Goal: Navigation & Orientation: Find specific page/section

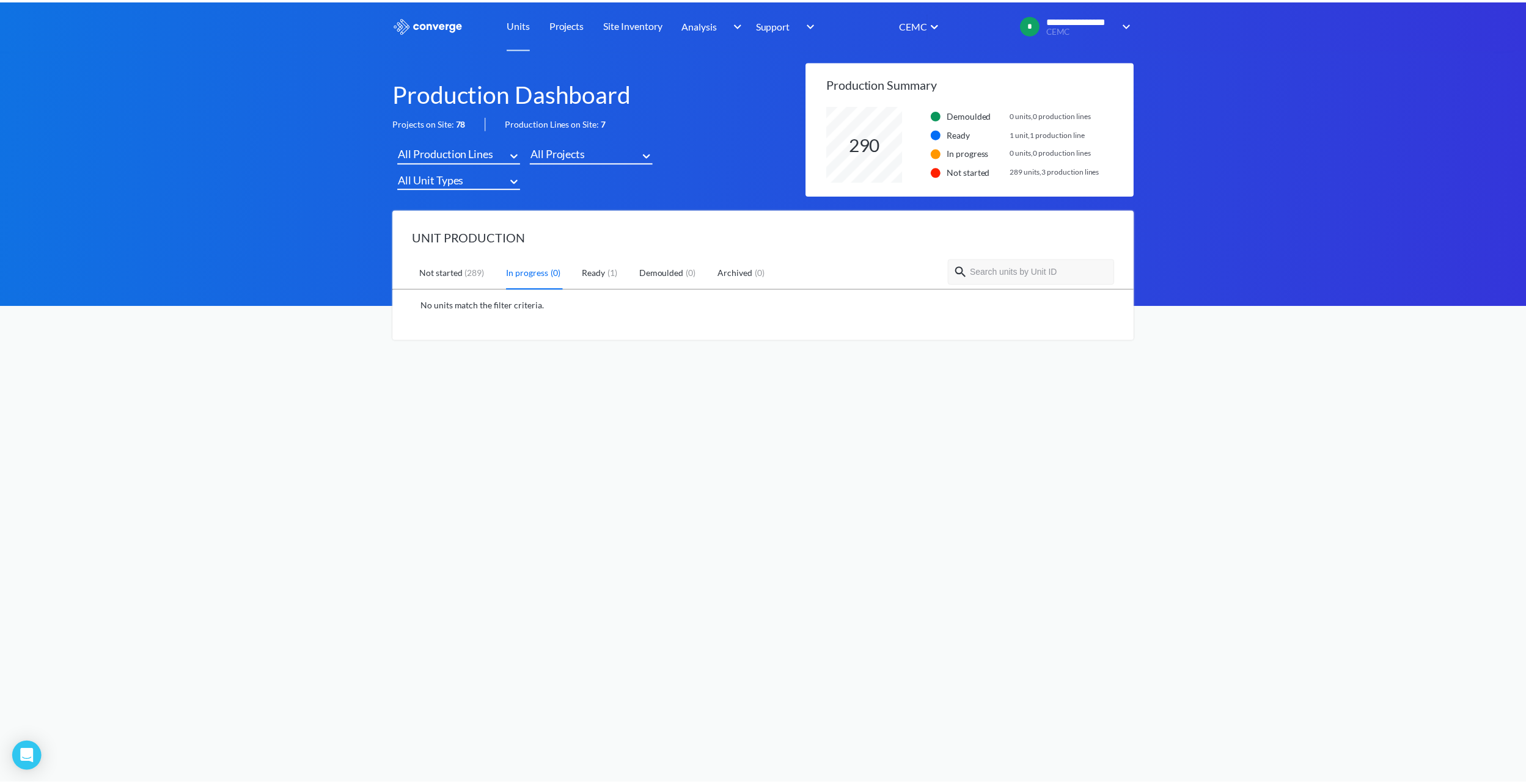
scroll to position [76, 309]
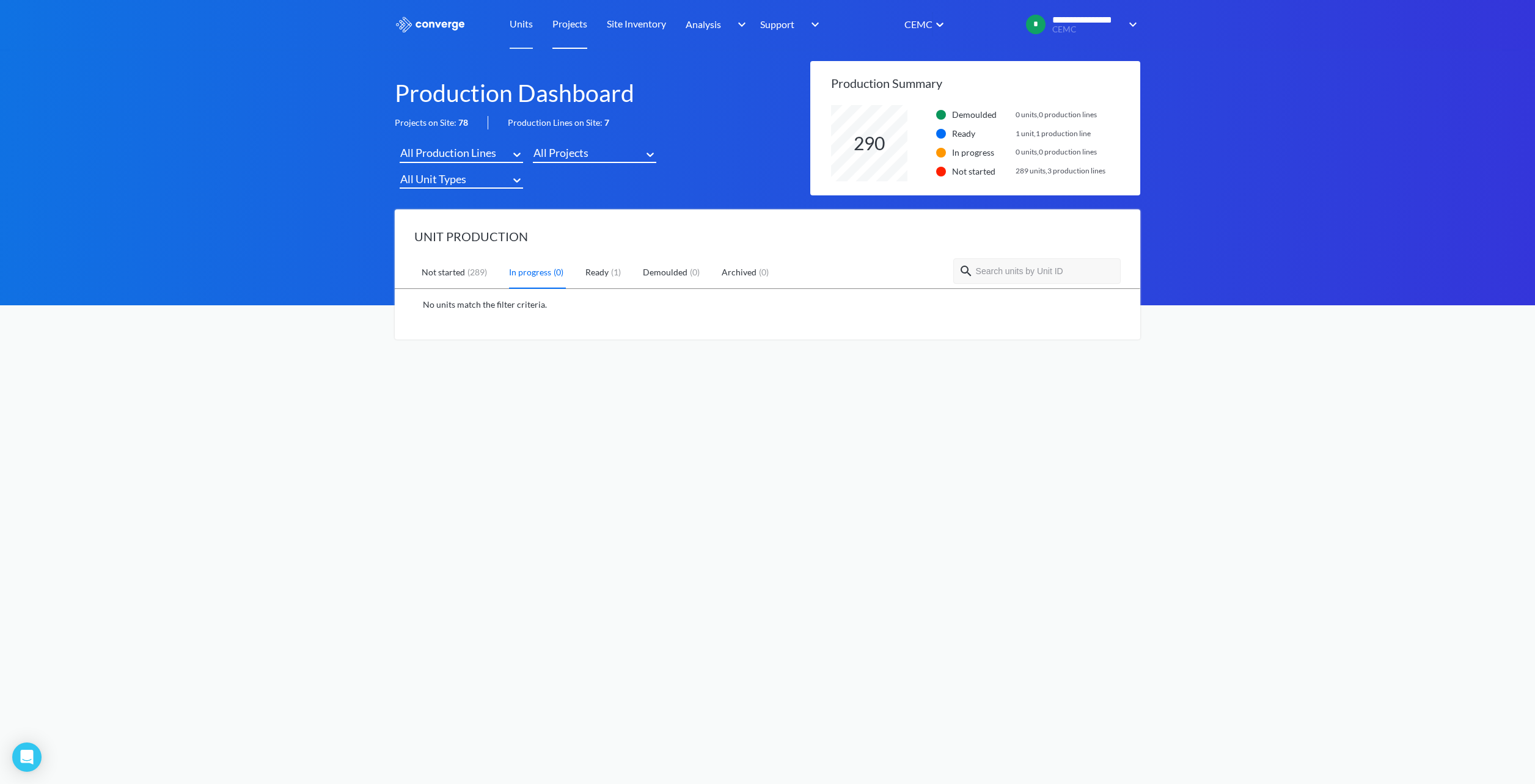
click at [575, 26] on link "Projects" at bounding box center [569, 24] width 35 height 49
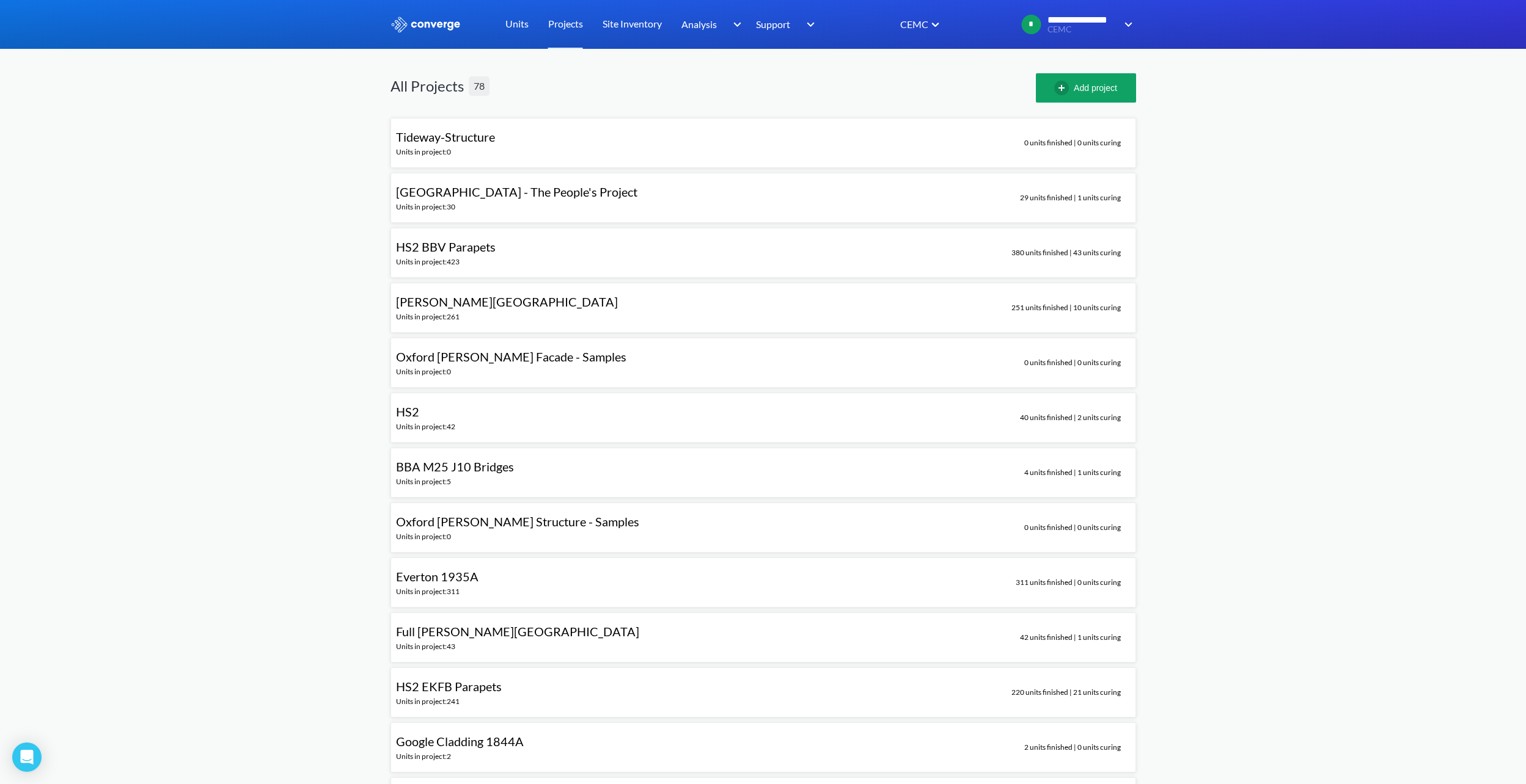
click at [542, 195] on span "[GEOGRAPHIC_DATA] - The People's Project" at bounding box center [517, 191] width 242 height 14
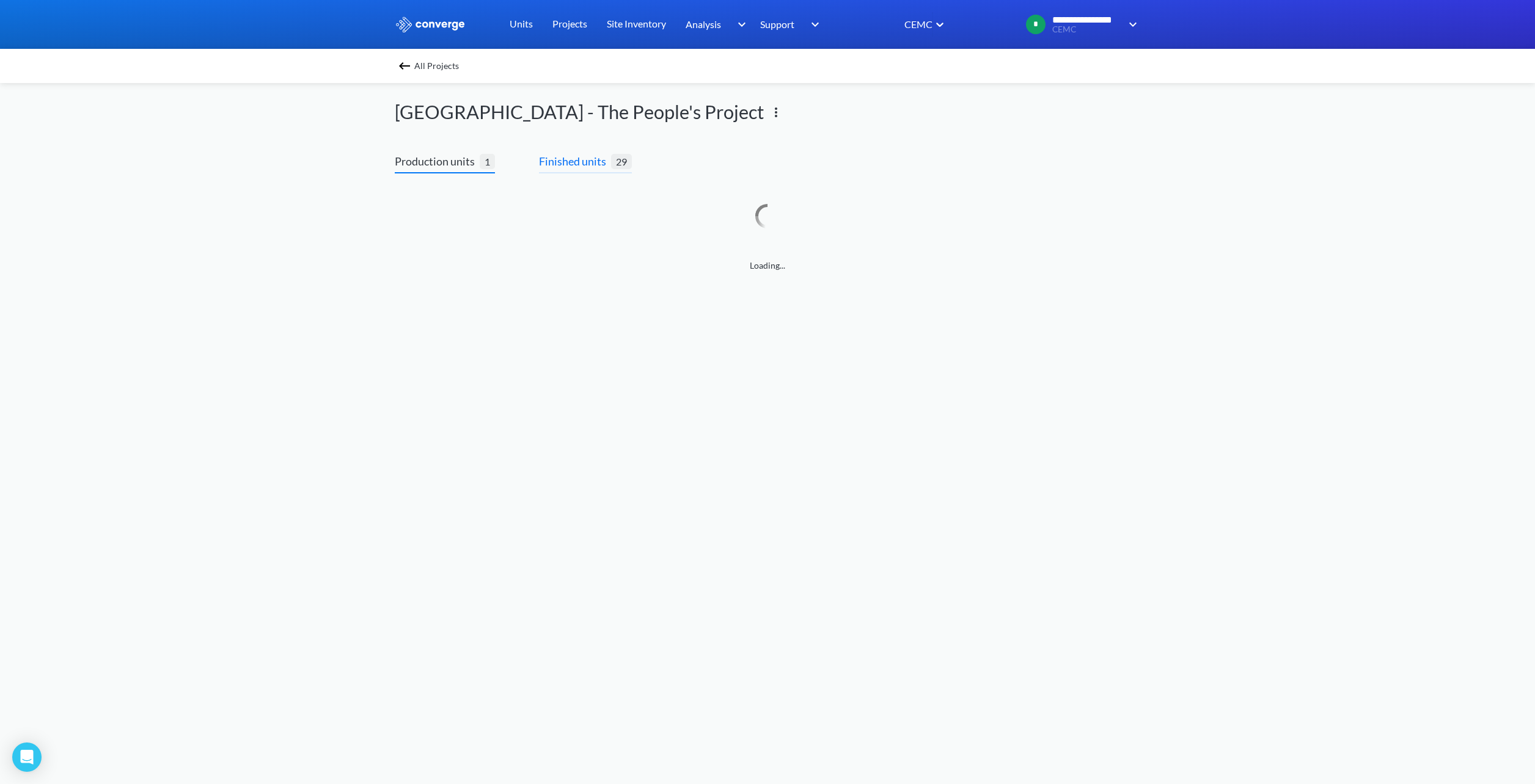
click at [568, 162] on span "Finished units" at bounding box center [575, 161] width 72 height 17
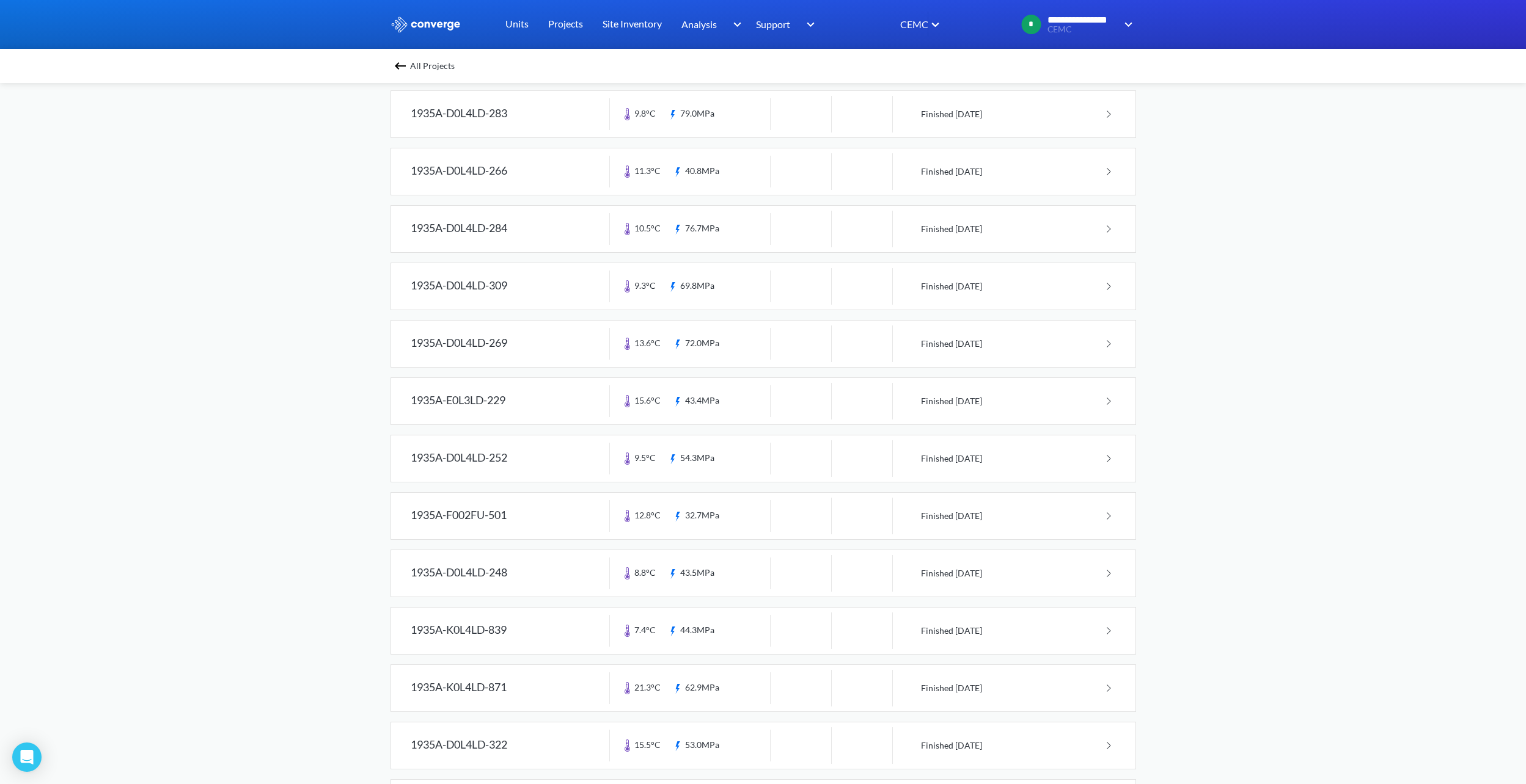
scroll to position [895, 0]
click at [407, 64] on img at bounding box center [400, 66] width 14 height 14
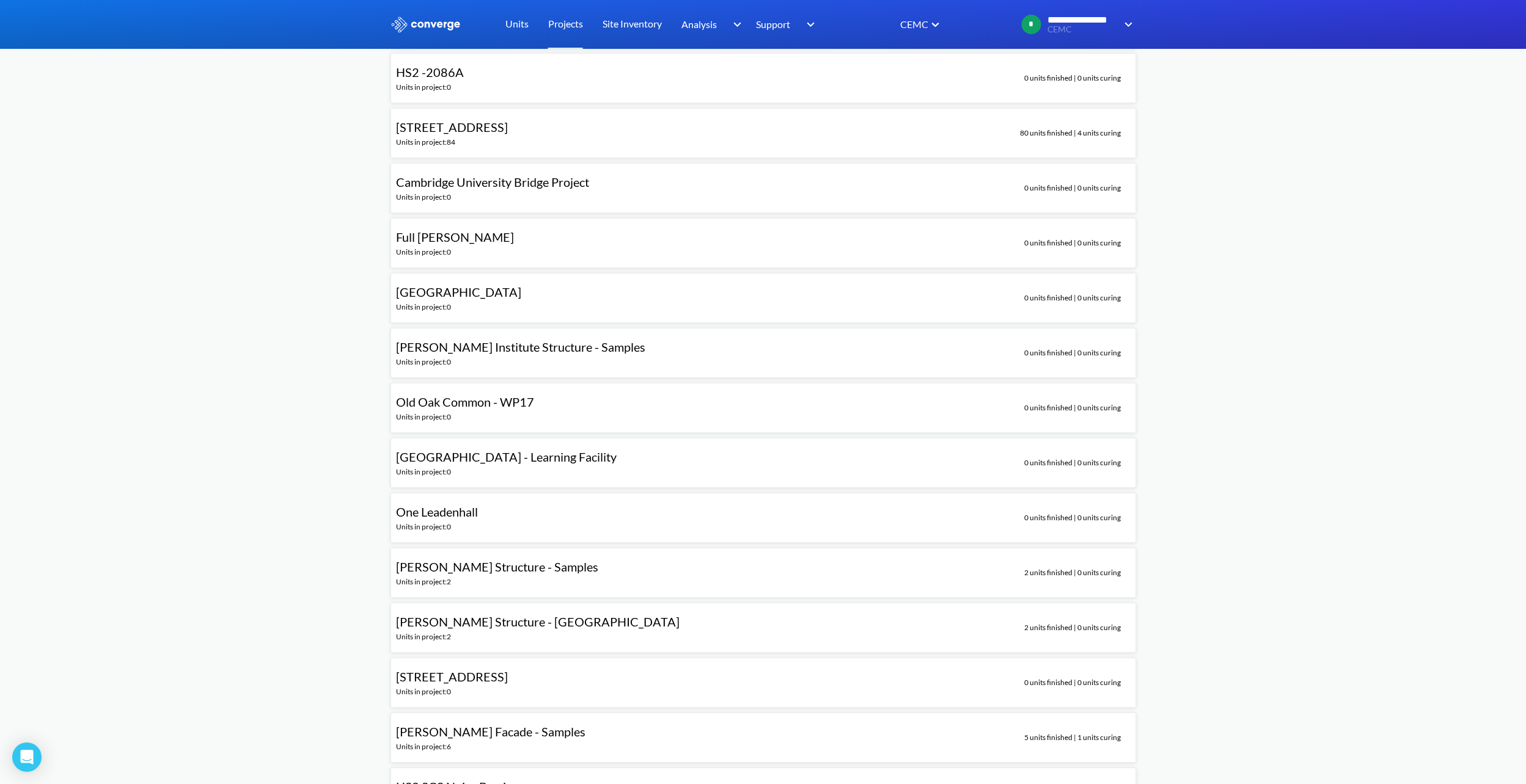
scroll to position [2015, 0]
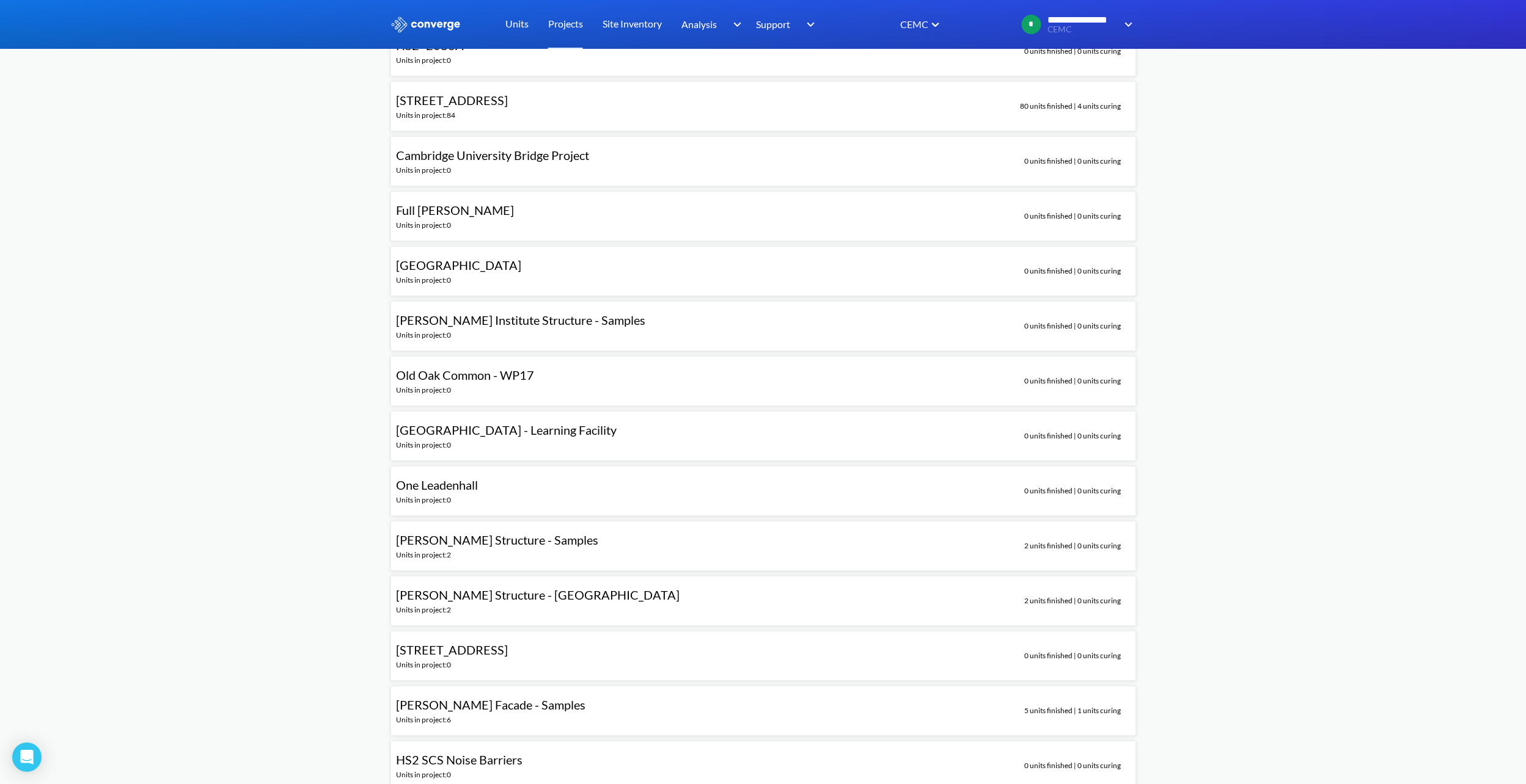
click at [493, 597] on span "[PERSON_NAME] Structure - [GEOGRAPHIC_DATA]" at bounding box center [538, 595] width 284 height 14
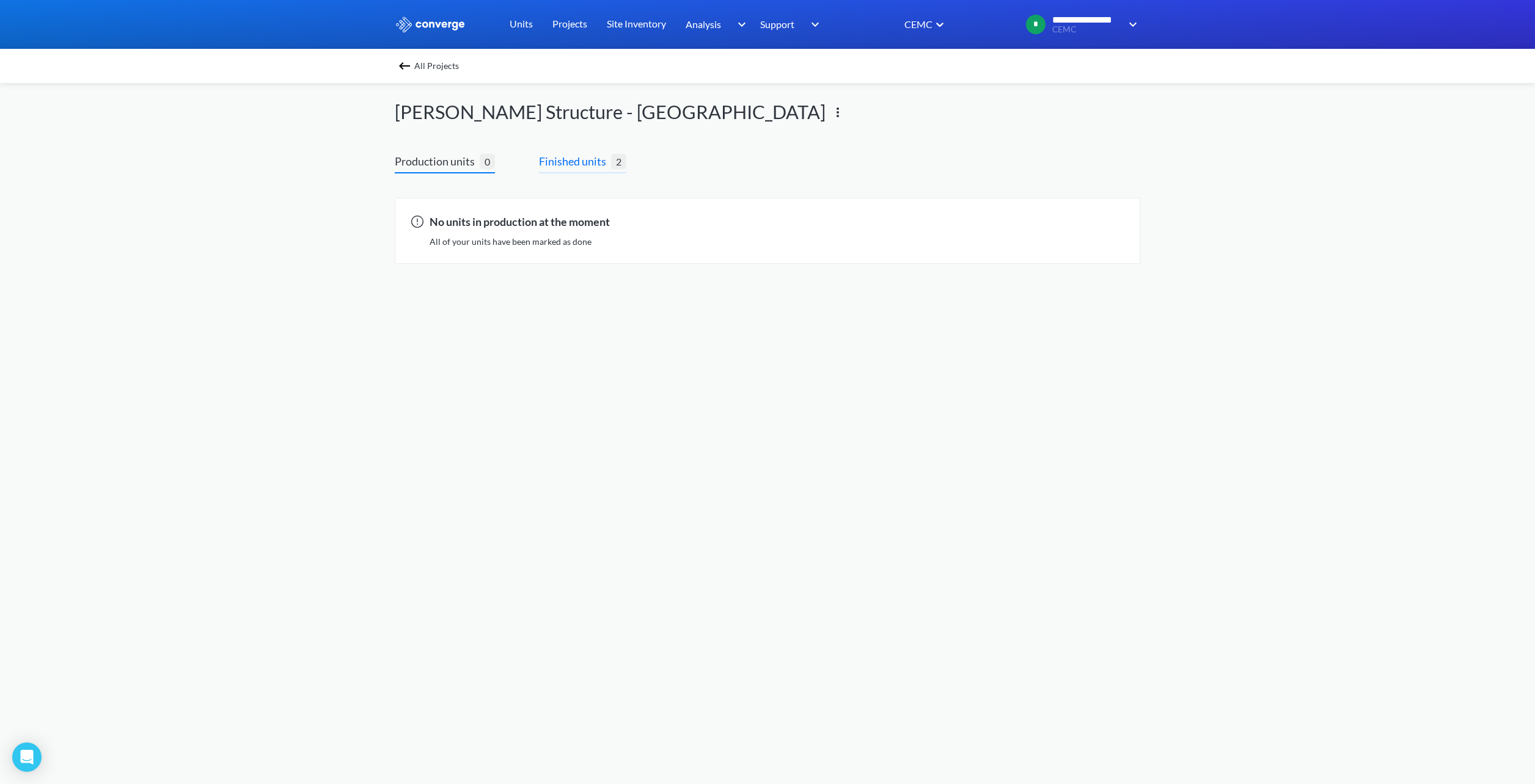
click at [572, 163] on span "Finished units" at bounding box center [575, 161] width 72 height 17
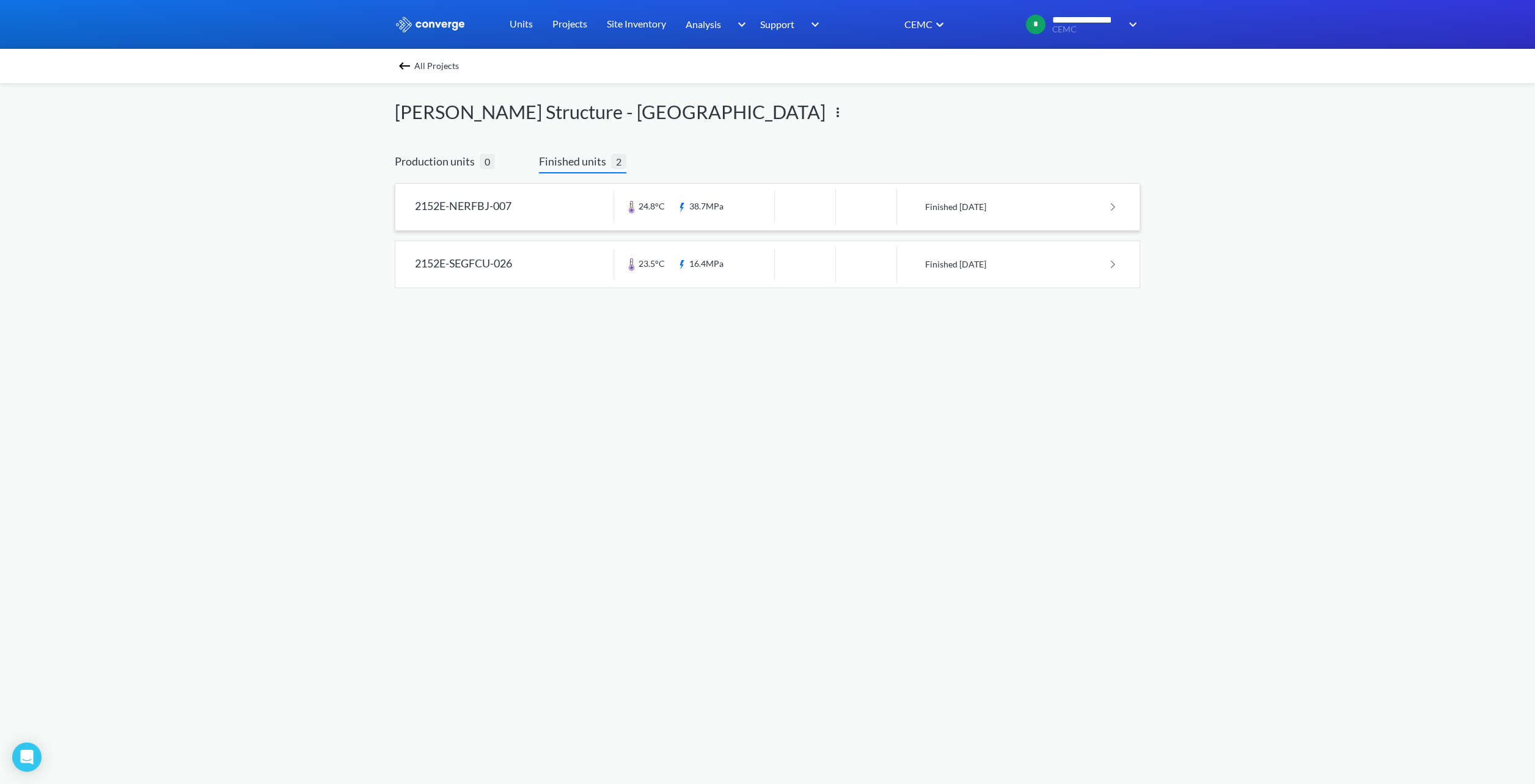
click at [697, 207] on link at bounding box center [767, 207] width 744 height 47
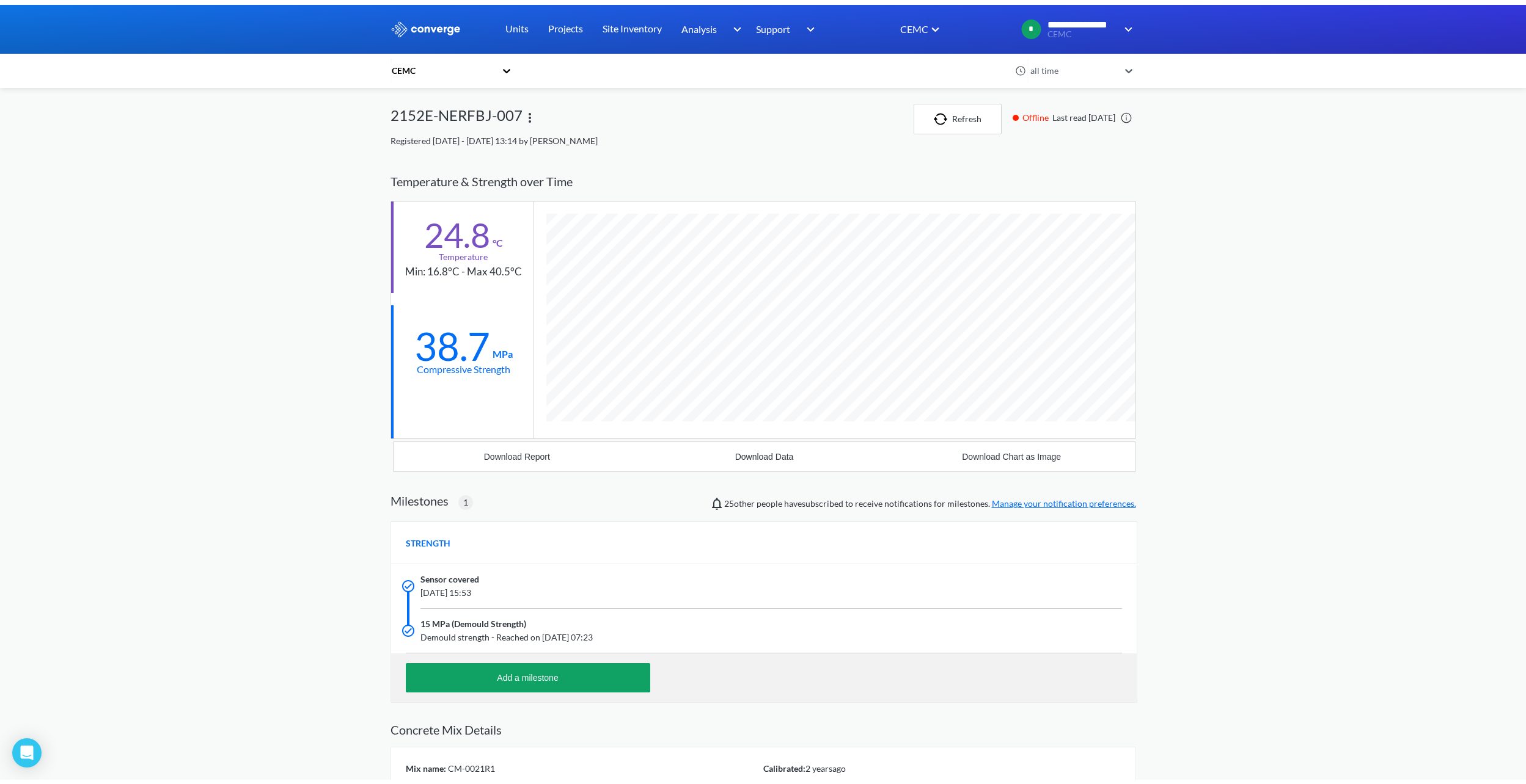
scroll to position [962, 746]
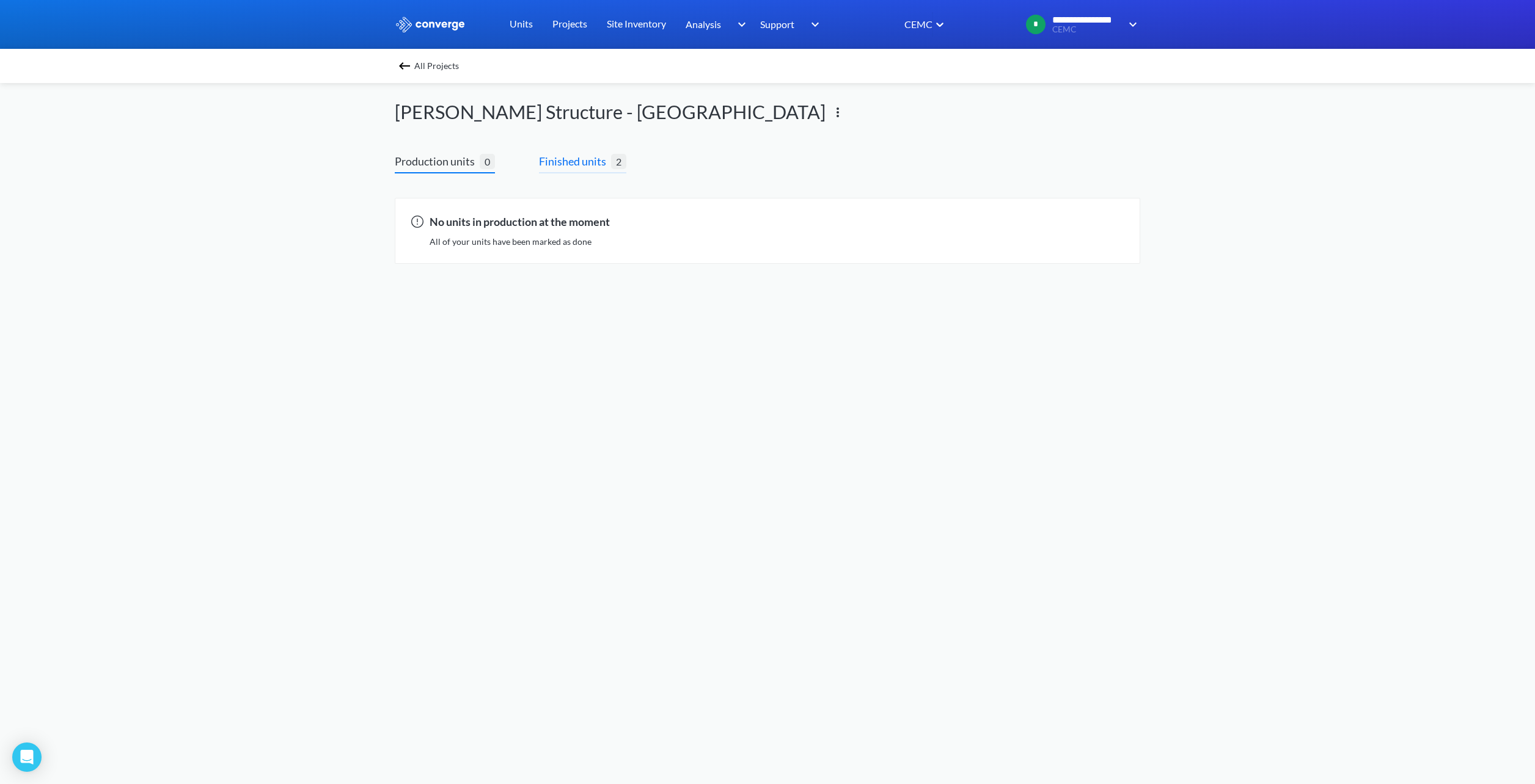
click at [599, 164] on span "Finished units" at bounding box center [575, 161] width 72 height 17
click at [403, 66] on img at bounding box center [405, 66] width 14 height 14
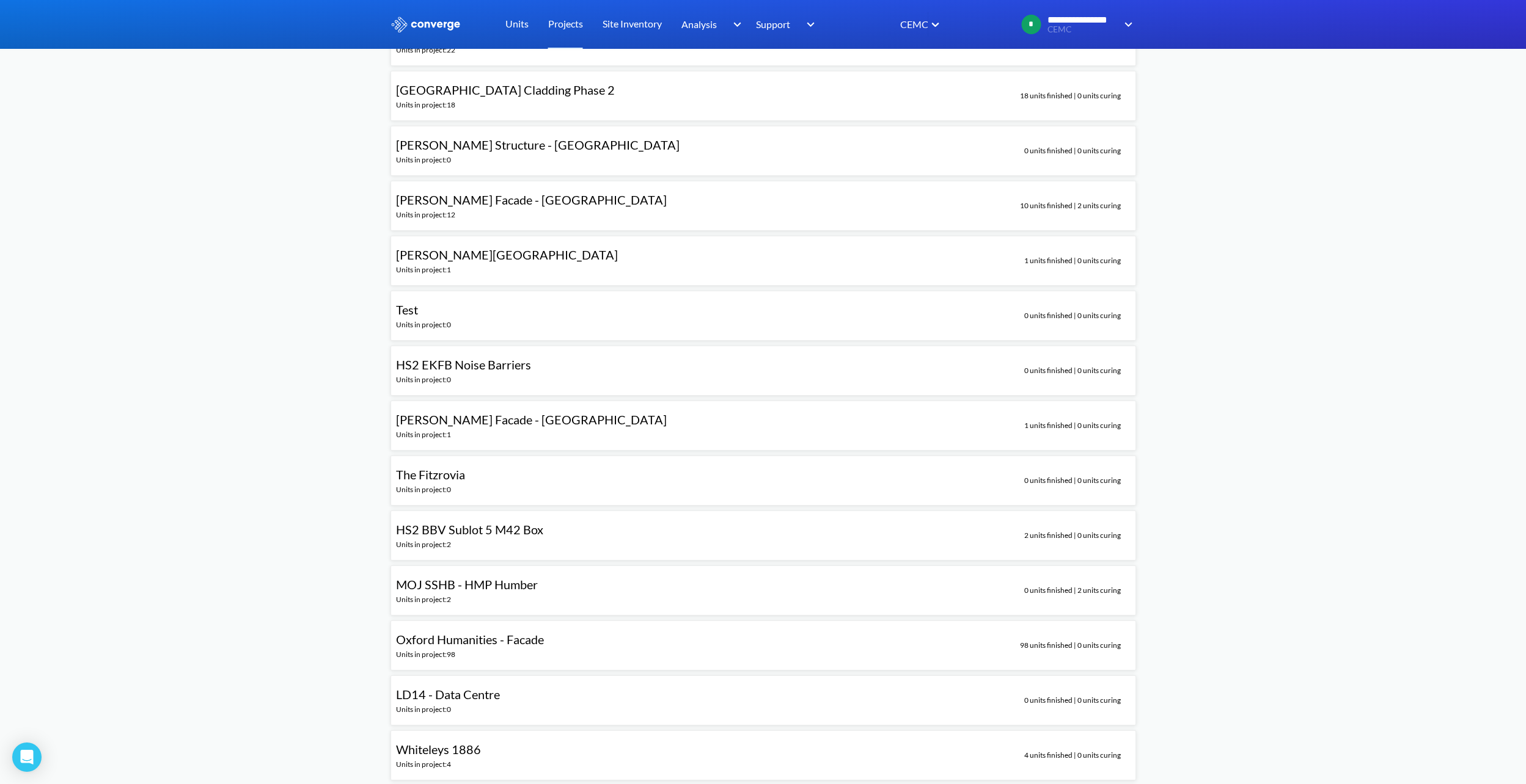
scroll to position [2931, 0]
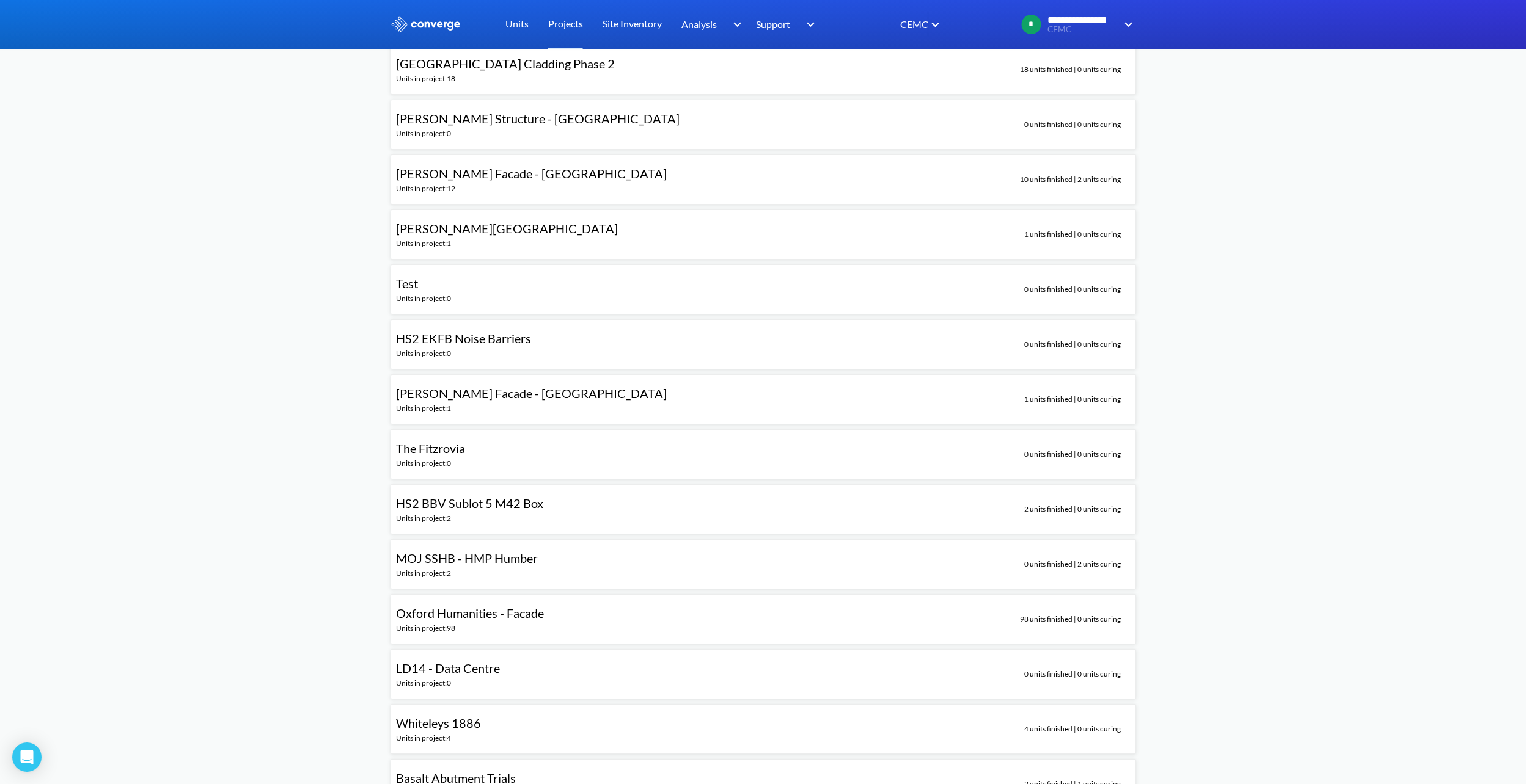
click at [509, 557] on span "MOJ SSHB - HMP Humber" at bounding box center [467, 558] width 141 height 14
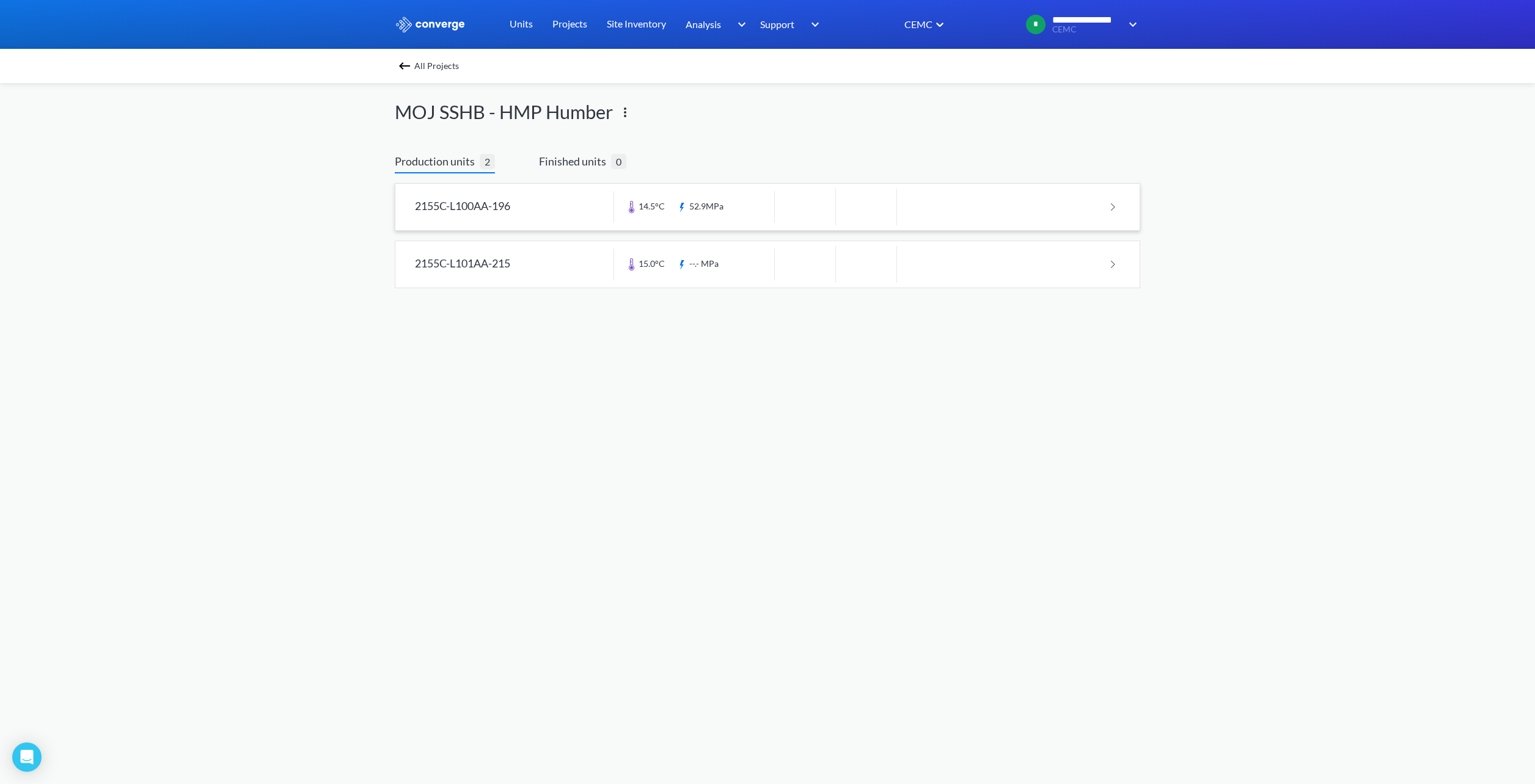
click at [703, 202] on link at bounding box center [767, 207] width 744 height 47
click at [397, 62] on img at bounding box center [405, 66] width 14 height 14
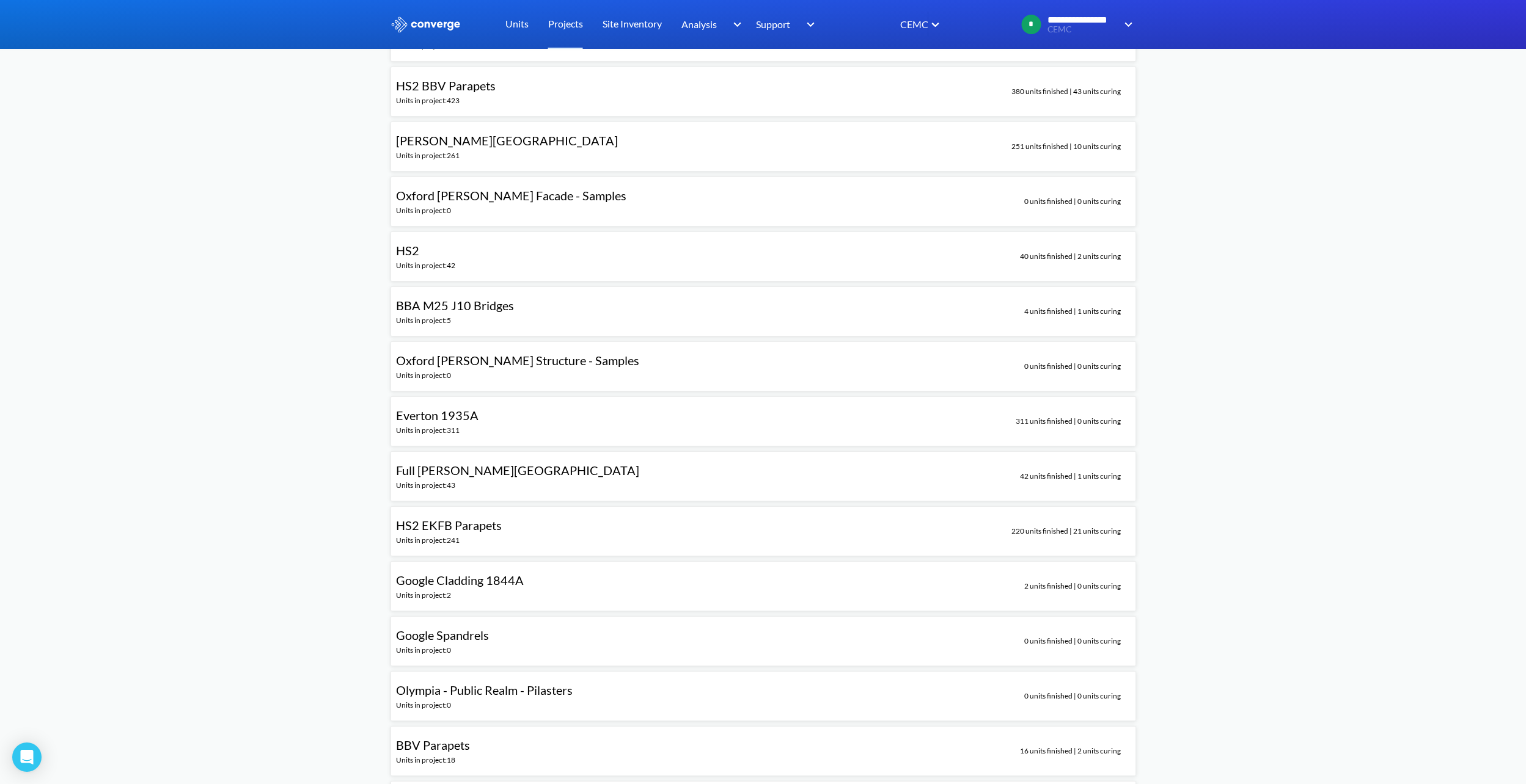
scroll to position [428, 0]
